Goal: Task Accomplishment & Management: Complete application form

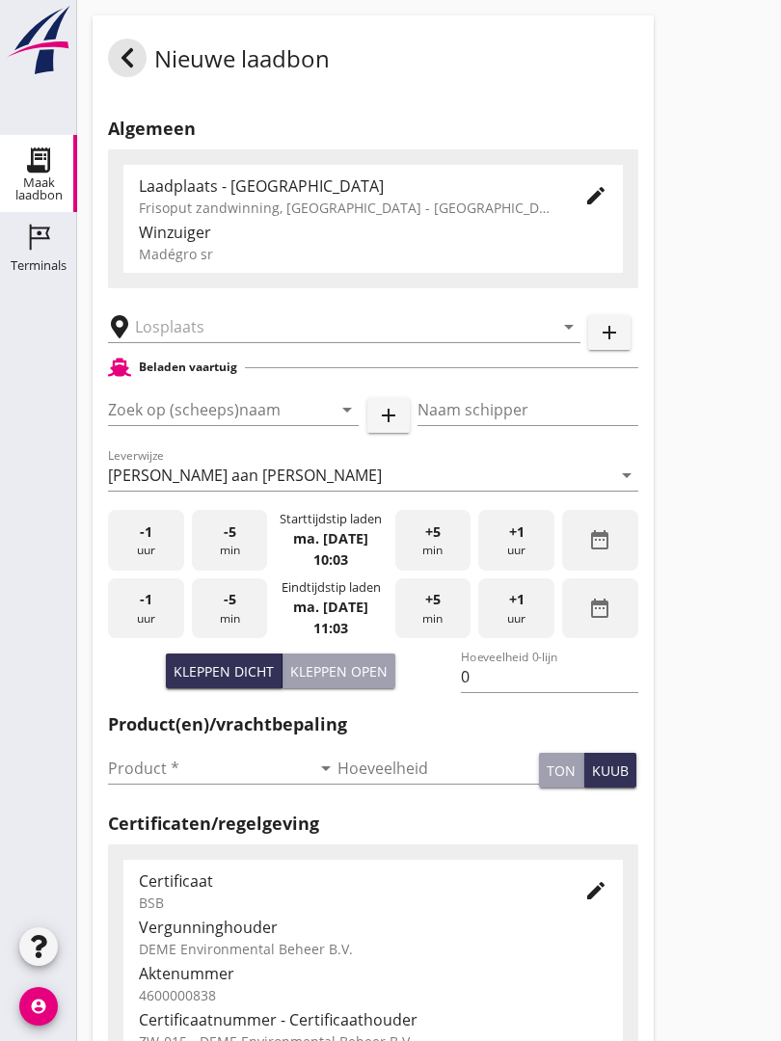
click at [241, 342] on input "text" at bounding box center [330, 326] width 391 height 31
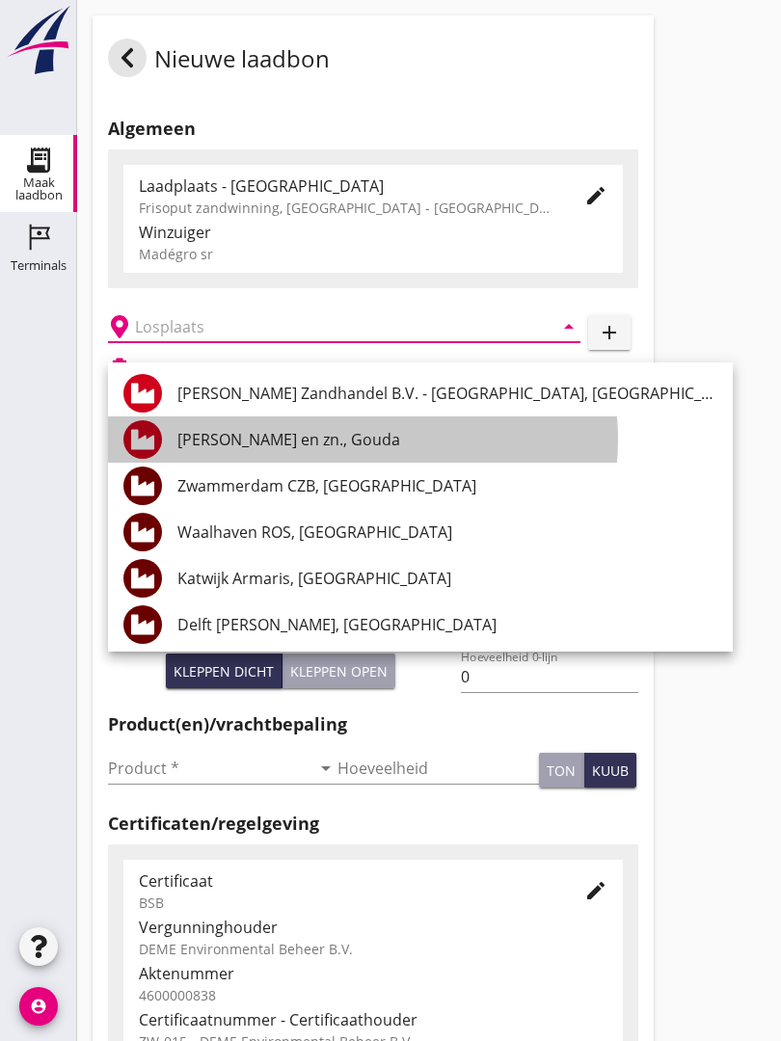
click at [331, 434] on div "[PERSON_NAME] en zn., Gouda" at bounding box center [447, 439] width 540 height 23
type input "[PERSON_NAME] en zn., Gouda"
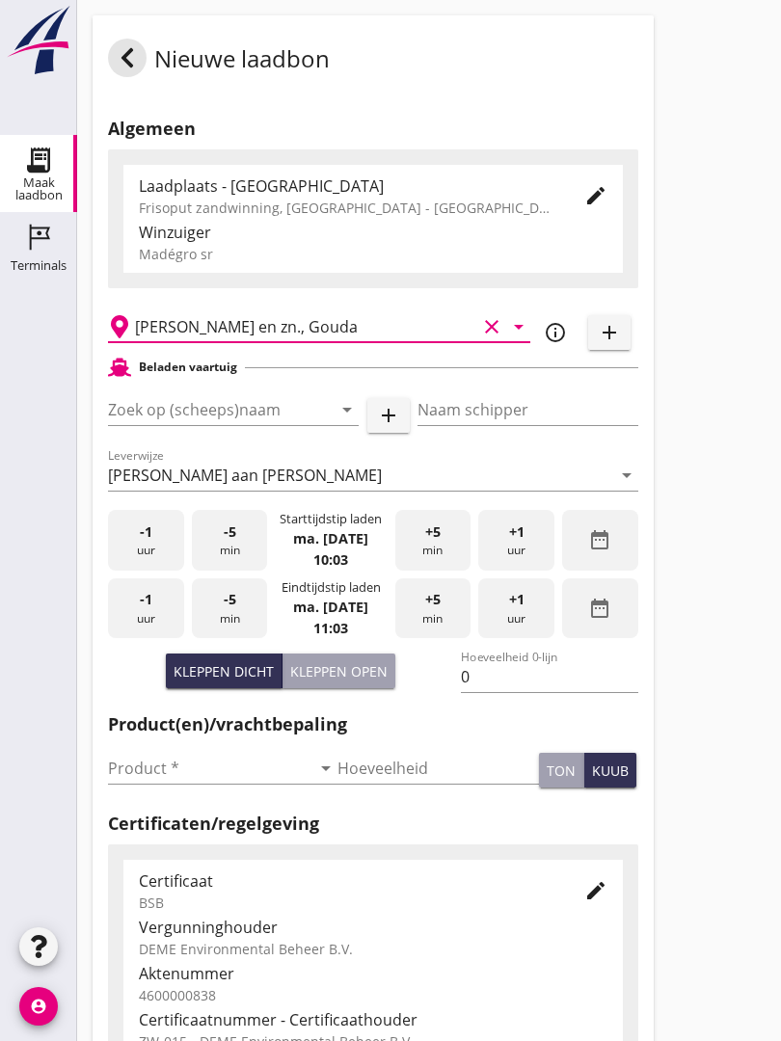
click at [279, 417] on input "Zoek op (scheeps)naam" at bounding box center [206, 409] width 197 height 31
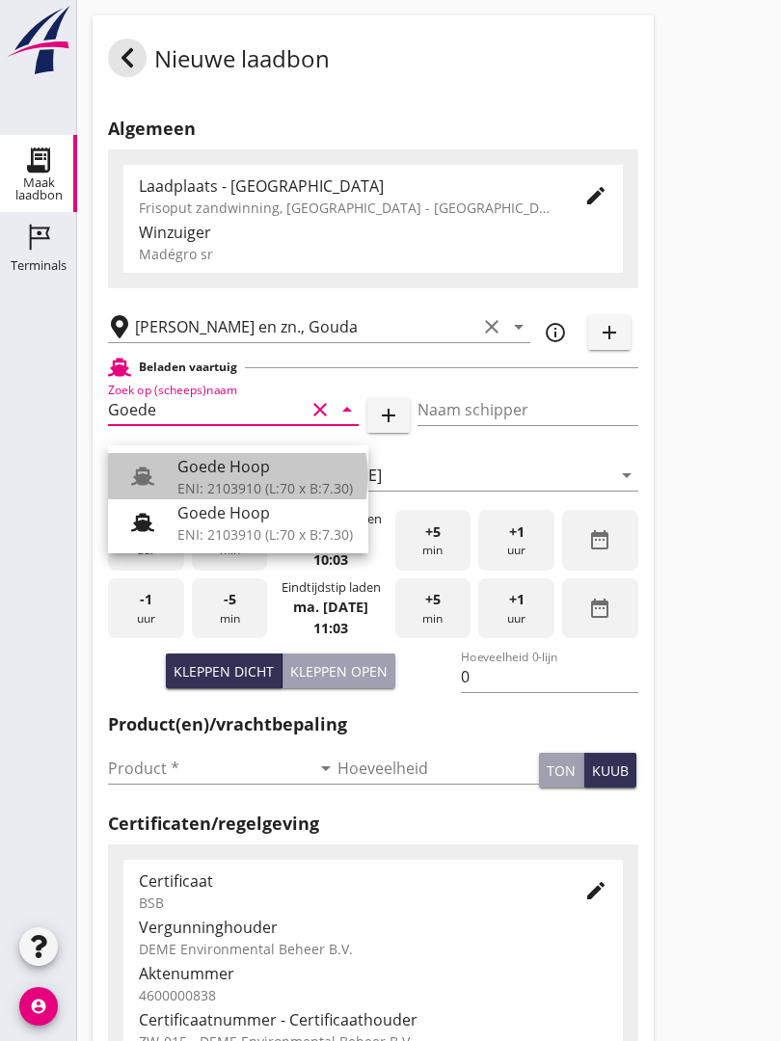
click at [251, 467] on div "Goede Hoop" at bounding box center [264, 466] width 175 height 23
type input "Goede Hoop"
type input "[PERSON_NAME]"
type input "555"
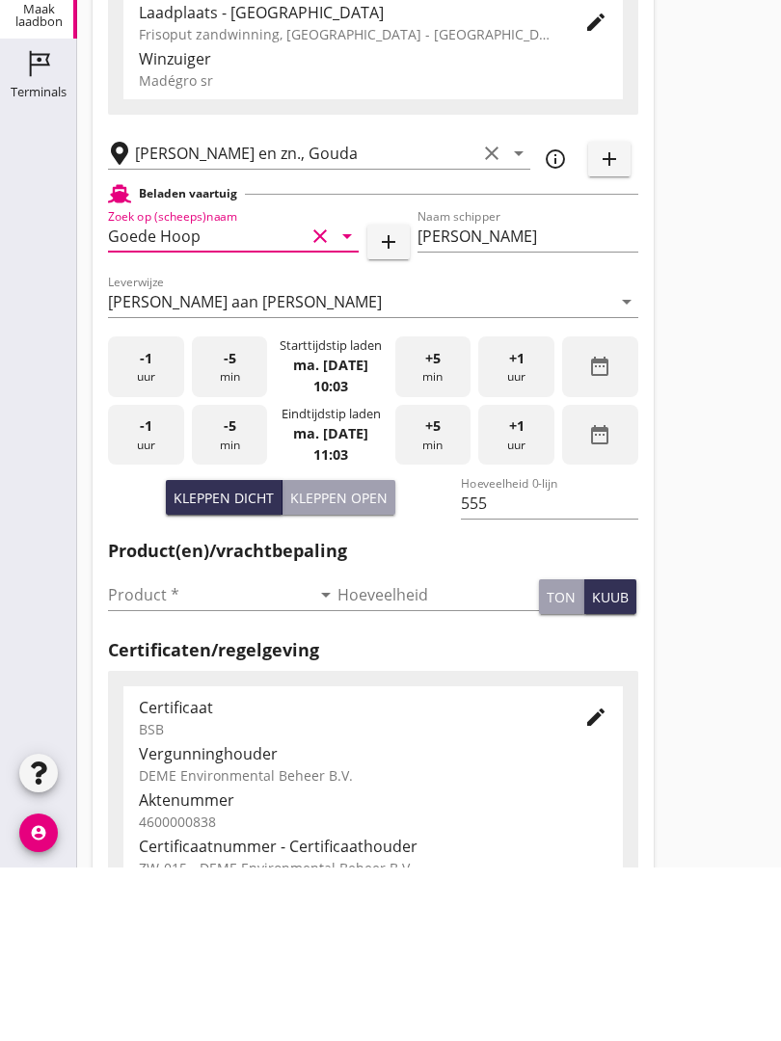
click at [160, 753] on input "Product *" at bounding box center [209, 768] width 202 height 31
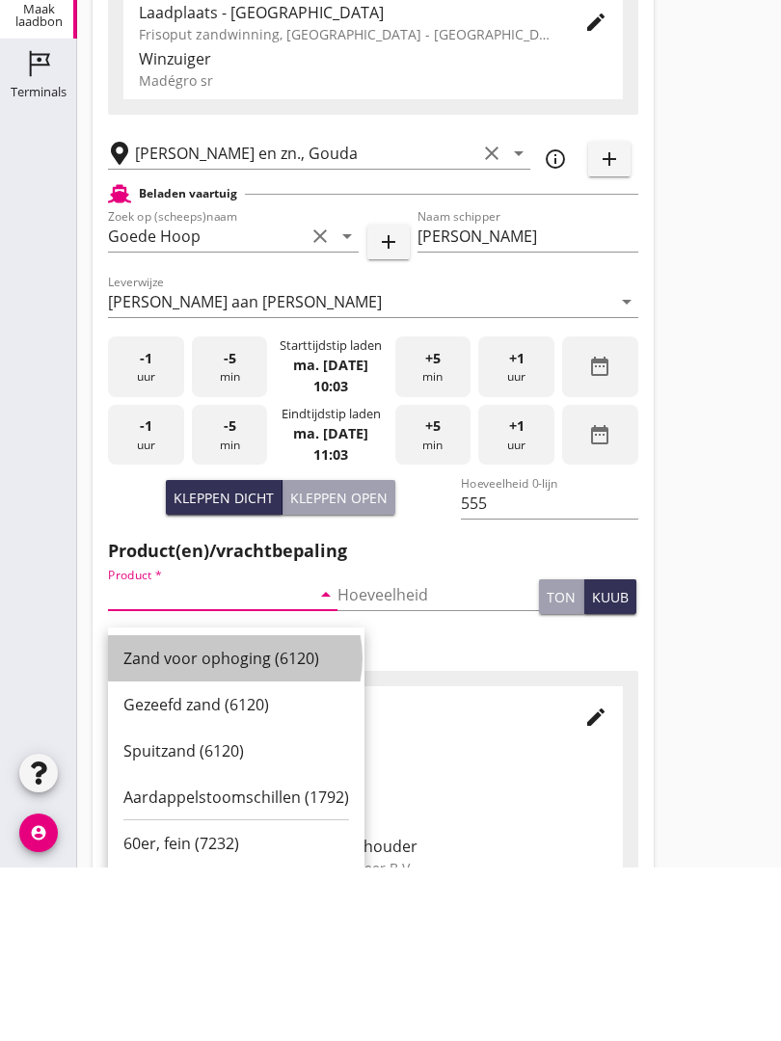
click at [237, 820] on div "Zand voor ophoging (6120)" at bounding box center [236, 831] width 226 height 23
type input "Zand voor ophoging (6120)"
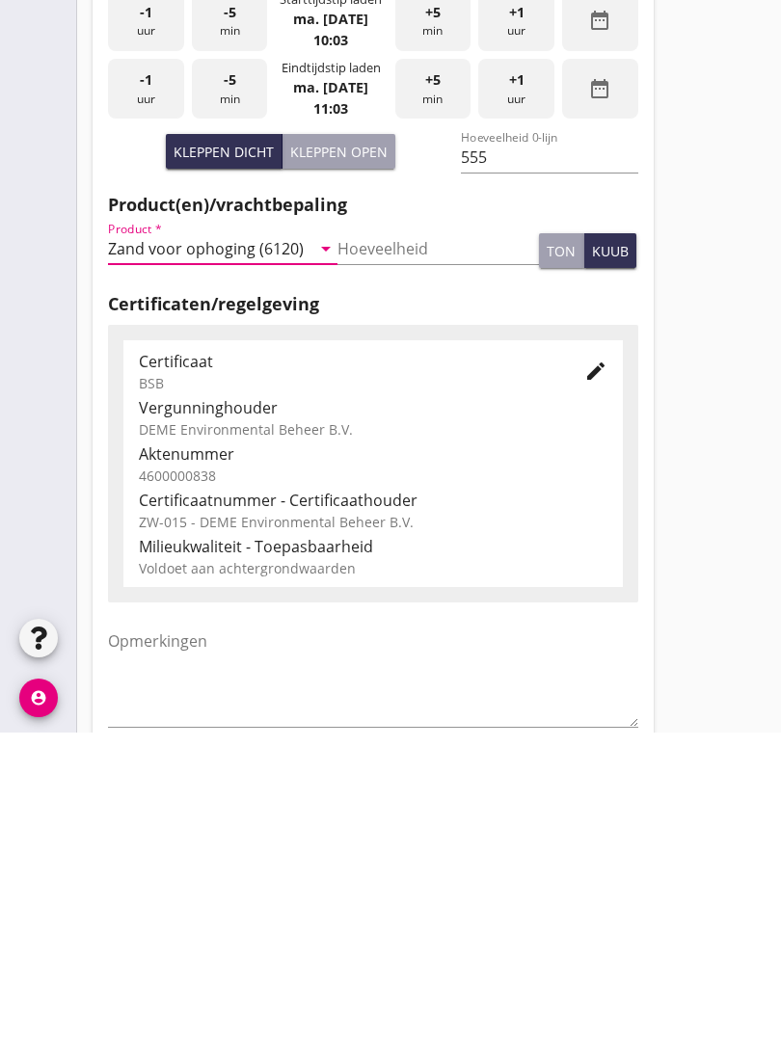
scroll to position [337, 0]
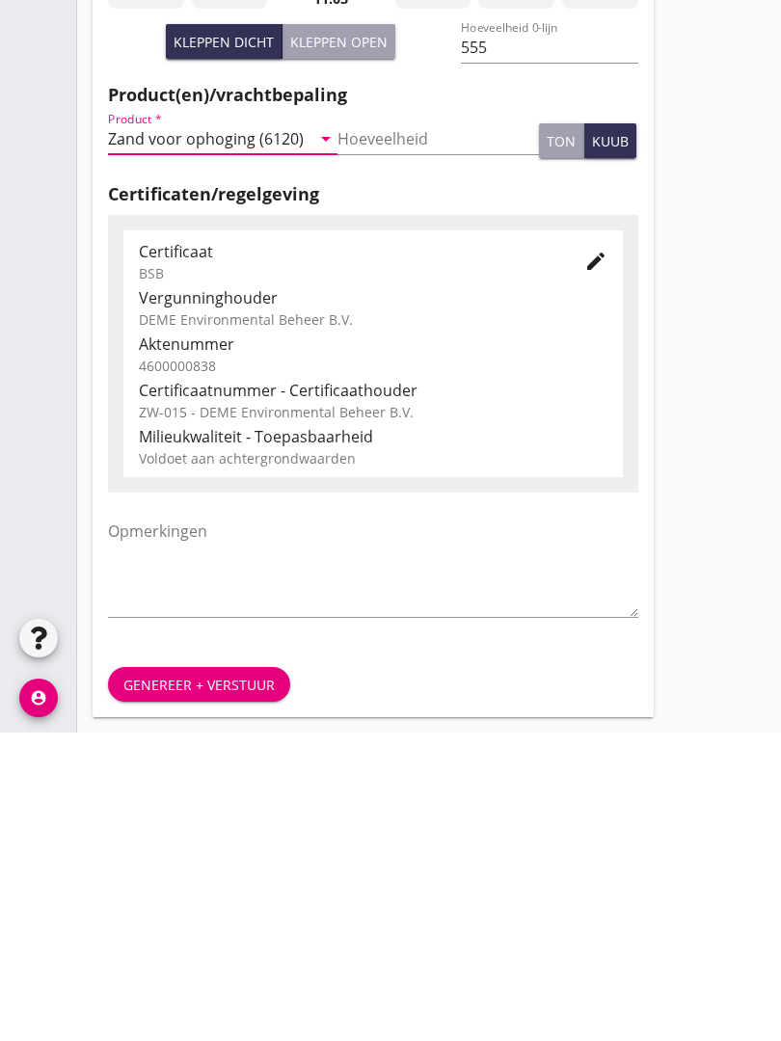
click at [213, 983] on div "Genereer + verstuur" at bounding box center [198, 993] width 151 height 20
